Goal: Transaction & Acquisition: Purchase product/service

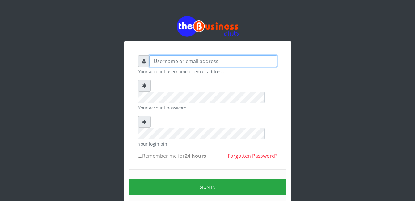
type input "gloworld1"
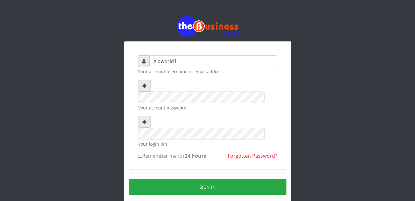
click at [141, 153] on input "Remember me for 24 hours" at bounding box center [140, 155] width 4 height 4
checkbox input "true"
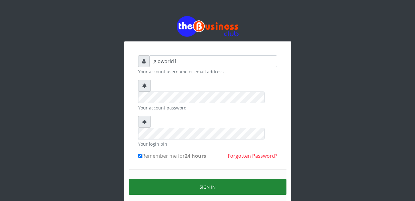
click at [202, 179] on button "Sign in" at bounding box center [207, 187] width 157 height 16
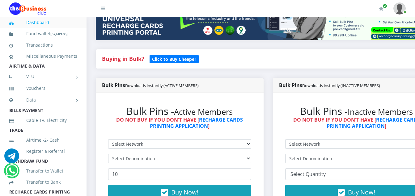
scroll to position [111, 0]
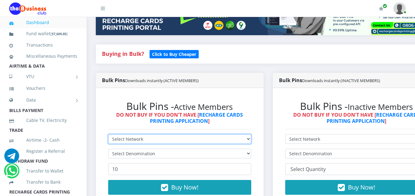
click at [146, 139] on select "Select Network MTN Globacom 9Mobile Airtel" at bounding box center [179, 139] width 143 height 10
select select "MTN"
click at [108, 135] on select "Select Network MTN Globacom 9Mobile Airtel" at bounding box center [179, 139] width 143 height 10
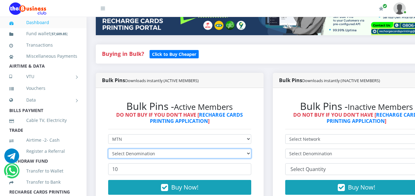
click at [159, 156] on select "Select Denomination" at bounding box center [179, 154] width 143 height 10
drag, startPoint x: 156, startPoint y: 156, endPoint x: 282, endPoint y: 155, distance: 125.6
click at [282, 155] on div "Buying in Bulk?   Click to Buy Cheaper Bulk Pins Downloads instantly (ACTIVE ME…" at bounding box center [267, 133] width 353 height 179
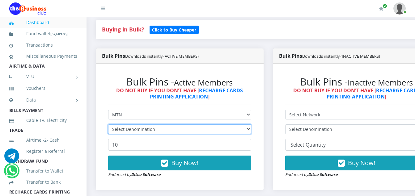
scroll to position [136, 0]
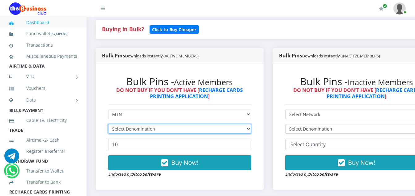
click at [155, 131] on select "Select Denomination" at bounding box center [179, 129] width 143 height 10
select select "484.7-500"
click at [108, 125] on select "Select Denomination MTN NGN100 - ₦96.94 MTN NGN200 - ₦193.88 MTN NGN400 - ₦387.…" at bounding box center [179, 129] width 143 height 10
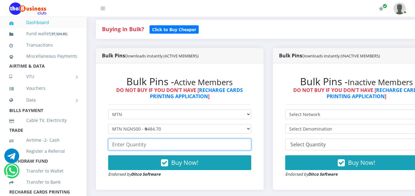
click at [146, 148] on input "number" at bounding box center [179, 145] width 143 height 12
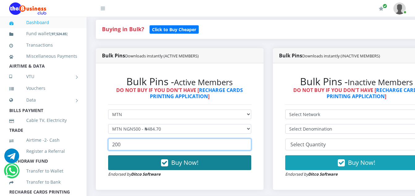
type input "200"
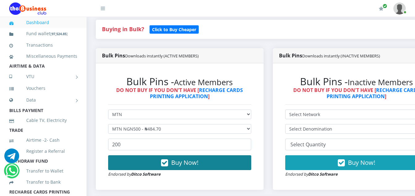
click at [166, 163] on icon "button" at bounding box center [164, 163] width 7 height 6
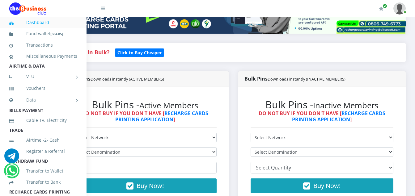
scroll to position [114, 35]
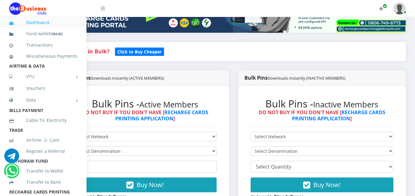
click at [222, 180] on div "Bulk Pins - Active Members DO NOT BUY IF YOU DON'T HAVE [ RECHARGE CARDS PRINTI…" at bounding box center [144, 149] width 155 height 114
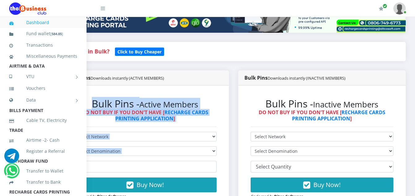
drag, startPoint x: 224, startPoint y: 188, endPoint x: 227, endPoint y: 188, distance: 3.4
click at [227, 188] on div "Bulk Pins - Active Members DO NOT BUY IF YOU DON'T HAVE [ RECHARGE CARDS PRINTI…" at bounding box center [145, 148] width 168 height 127
drag, startPoint x: 227, startPoint y: 188, endPoint x: 224, endPoint y: 188, distance: 3.5
click at [224, 188] on div "Bulk Pins - Active Members DO NOT BUY IF YOU DON'T HAVE [ RECHARGE CARDS PRINTI…" at bounding box center [145, 148] width 168 height 127
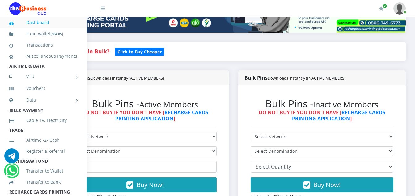
drag, startPoint x: 213, startPoint y: 90, endPoint x: 221, endPoint y: 91, distance: 8.2
drag, startPoint x: 221, startPoint y: 91, endPoint x: 214, endPoint y: 94, distance: 7.1
click at [214, 94] on div "Bulk Pins - Active Members DO NOT BUY IF YOU DON'T HAVE [ RECHARGE CARDS PRINTI…" at bounding box center [144, 149] width 155 height 114
click at [218, 91] on div "Bulk Pins - Active Members DO NOT BUY IF YOU DON'T HAVE [ RECHARGE CARDS PRINTI…" at bounding box center [145, 148] width 168 height 127
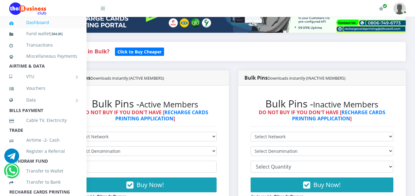
click at [218, 91] on div "Bulk Pins - Active Members DO NOT BUY IF YOU DON'T HAVE [ RECHARGE CARDS PRINTI…" at bounding box center [145, 148] width 168 height 127
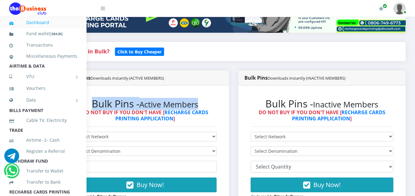
click at [218, 91] on div "Bulk Pins - Active Members DO NOT BUY IF YOU DON'T HAVE [ RECHARGE CARDS PRINTI…" at bounding box center [145, 148] width 168 height 127
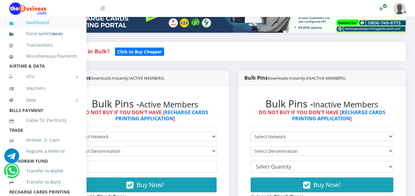
click at [218, 91] on div "Bulk Pins - Active Members DO NOT BUY IF YOU DON'T HAVE [ RECHARGE CARDS PRINTI…" at bounding box center [145, 148] width 168 height 127
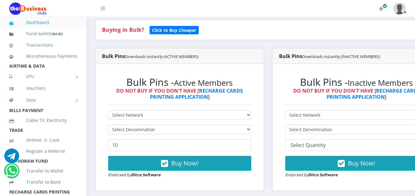
scroll to position [136, 0]
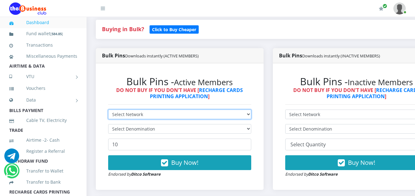
click at [150, 117] on select "Select Network MTN Globacom 9Mobile Airtel" at bounding box center [179, 115] width 143 height 10
select select "MTN"
click at [108, 111] on select "Select Network MTN Globacom 9Mobile Airtel" at bounding box center [179, 115] width 143 height 10
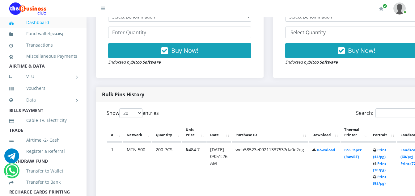
scroll to position [259, 0]
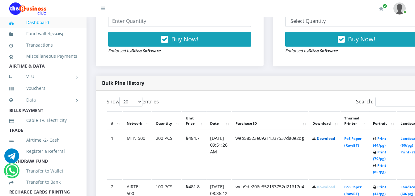
click at [335, 141] on link "Download" at bounding box center [325, 138] width 18 height 5
